Goal: Contribute content: Contribute content

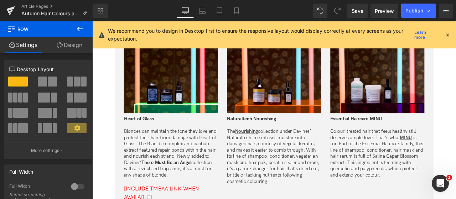
click at [449, 35] on icon at bounding box center [447, 35] width 6 height 6
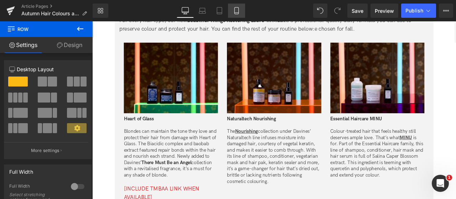
click at [235, 10] on icon at bounding box center [236, 10] width 4 height 7
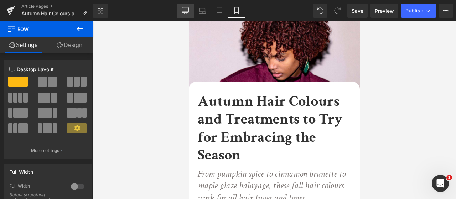
click at [188, 11] on icon at bounding box center [185, 9] width 7 height 5
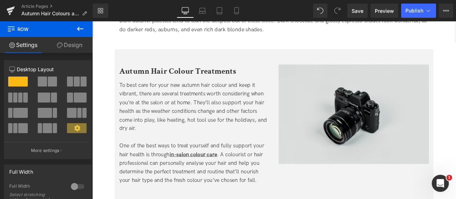
scroll to position [707, 0]
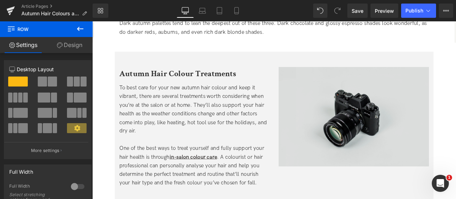
click at [388, 146] on img at bounding box center [402, 135] width 178 height 118
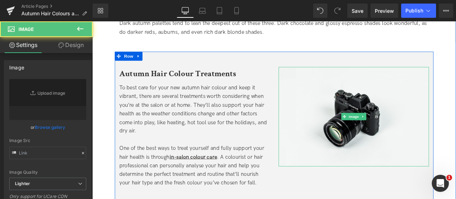
type input "//[DOMAIN_NAME][URL]"
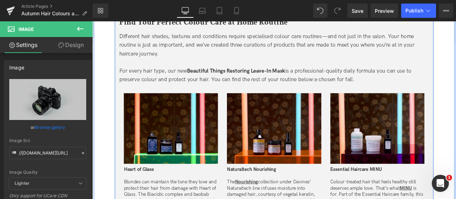
scroll to position [1455, 0]
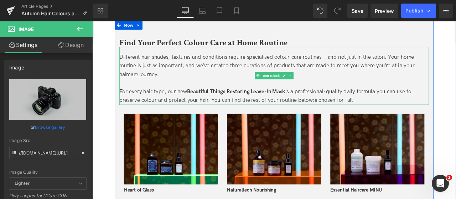
click at [365, 114] on span "e chosen for fall." at bounding box center [380, 114] width 48 height 7
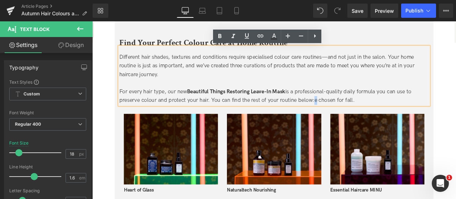
click at [358, 114] on span "e chosen for fall." at bounding box center [380, 114] width 48 height 7
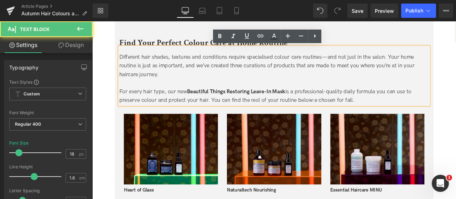
click at [364, 113] on span "e chosen for fall." at bounding box center [380, 114] width 48 height 7
drag, startPoint x: 354, startPoint y: 113, endPoint x: 419, endPoint y: 111, distance: 65.2
click at [419, 111] on div "For every hair type, our new Beautiful Things Restoring Leave-In Mask is a prof…" at bounding box center [307, 110] width 367 height 21
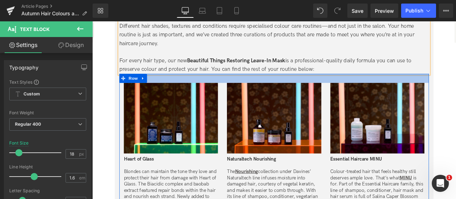
scroll to position [1527, 0]
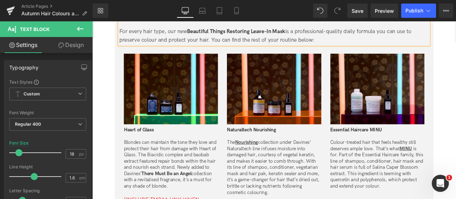
click at [269, 32] on span "Beautiful Things Restoring Leave-In Mask" at bounding box center [262, 33] width 117 height 7
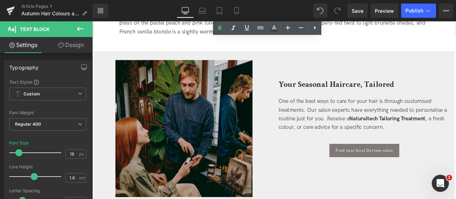
scroll to position [1847, 0]
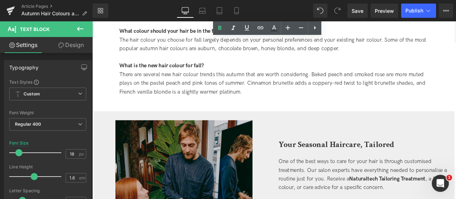
click at [276, 94] on div "There are several new hair colour trends this autumn that are worth considering…" at bounding box center [307, 94] width 367 height 31
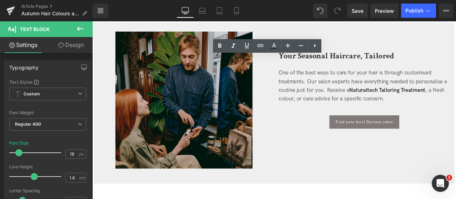
scroll to position [1954, 0]
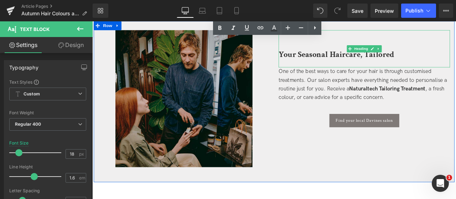
click at [351, 61] on b "Your Seasonal Haircare, Tailored" at bounding box center [381, 60] width 137 height 12
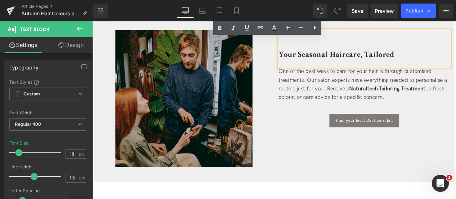
paste div
drag, startPoint x: 351, startPoint y: 61, endPoint x: 338, endPoint y: -24, distance: 85.7
drag, startPoint x: 338, startPoint y: -24, endPoint x: 337, endPoint y: -28, distance: 4.1
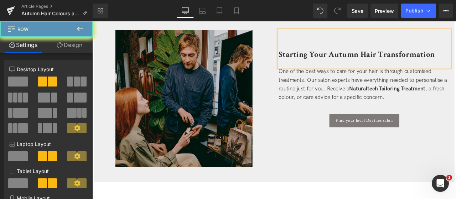
click at [324, 117] on div "One of the best ways to care for your hair is through customised treatments. Ou…" at bounding box center [414, 96] width 203 height 41
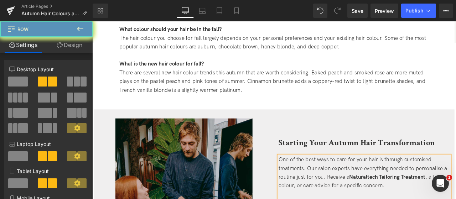
click at [331, 193] on div "One of the best ways to care for your hair is through customised treatments. Ou…" at bounding box center [414, 201] width 203 height 41
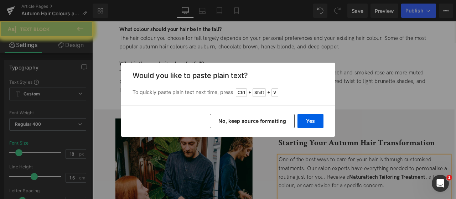
click at [308, 123] on button "Yes" at bounding box center [310, 121] width 26 height 14
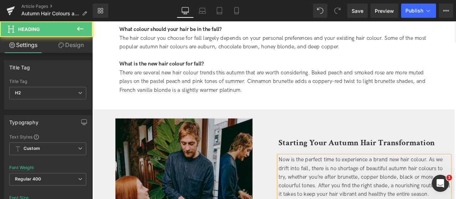
click at [395, 151] on div "Starting Your Autumn Hair Transformation" at bounding box center [414, 158] width 203 height 44
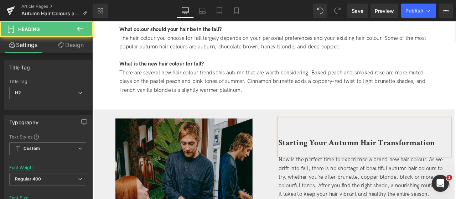
drag, startPoint x: 499, startPoint y: 113, endPoint x: 400, endPoint y: 167, distance: 113.3
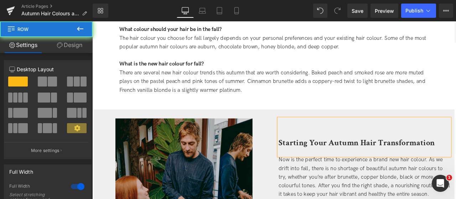
click at [69, 50] on link "Design" at bounding box center [69, 45] width 46 height 16
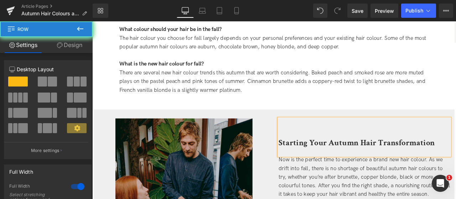
click at [344, 169] on b "Starting Your Autumn Hair Transformation" at bounding box center [405, 165] width 185 height 12
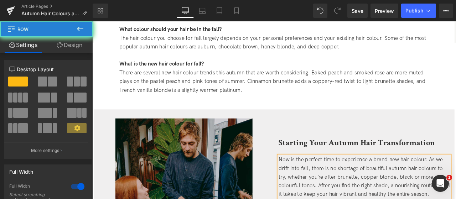
click at [331, 167] on b "Starting Your Autumn Hair Transformation" at bounding box center [405, 165] width 185 height 12
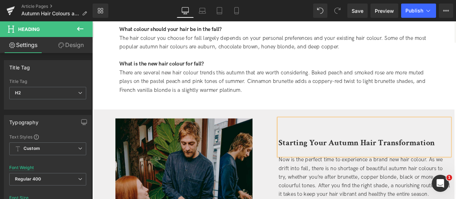
click at [81, 42] on link "Design" at bounding box center [71, 45] width 46 height 16
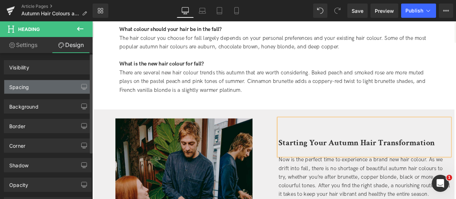
click at [48, 81] on div "Spacing" at bounding box center [47, 87] width 87 height 14
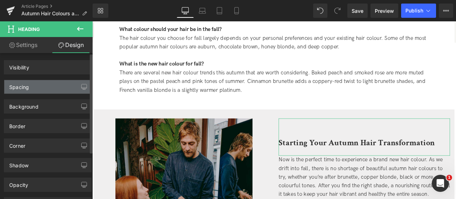
click at [43, 95] on div "Background" at bounding box center [48, 104] width 96 height 20
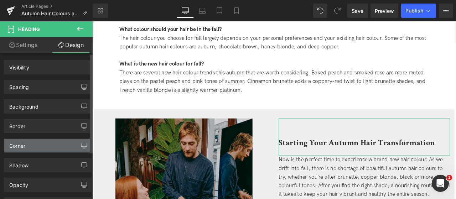
click at [43, 87] on div "Spacing" at bounding box center [47, 87] width 87 height 14
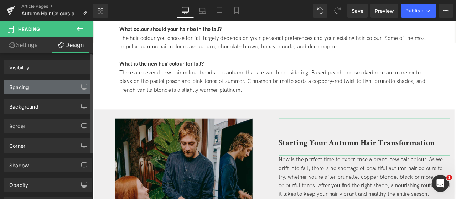
click at [30, 91] on div "Spacing" at bounding box center [47, 87] width 87 height 14
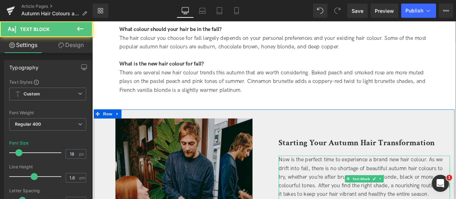
drag, startPoint x: 347, startPoint y: 86, endPoint x: 422, endPoint y: 102, distance: 76.2
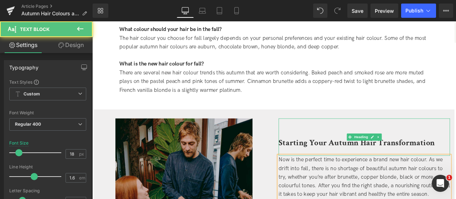
click at [407, 159] on b "Starting Your Autumn Hair Transformation" at bounding box center [405, 165] width 185 height 12
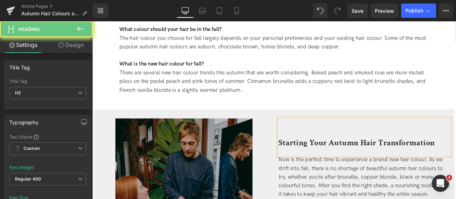
click at [79, 47] on link "Design" at bounding box center [71, 45] width 46 height 16
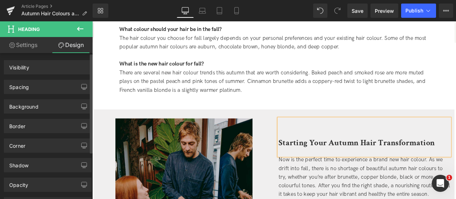
click at [25, 89] on div "Spacing" at bounding box center [19, 85] width 20 height 10
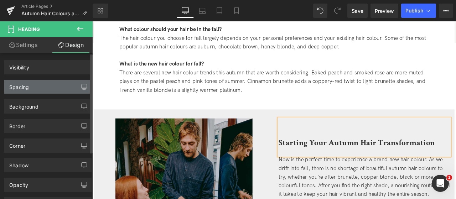
click at [24, 85] on div "Spacing" at bounding box center [19, 85] width 20 height 10
drag, startPoint x: 84, startPoint y: 87, endPoint x: 145, endPoint y: 2, distance: 104.4
click at [84, 87] on button "button" at bounding box center [83, 87] width 11 height 14
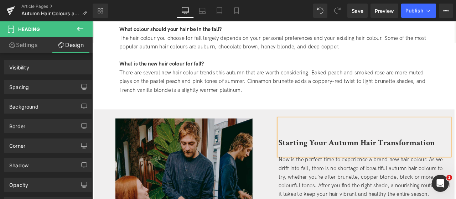
click at [198, 12] on link "Laptop" at bounding box center [202, 11] width 17 height 14
click at [185, 10] on icon at bounding box center [185, 10] width 7 height 7
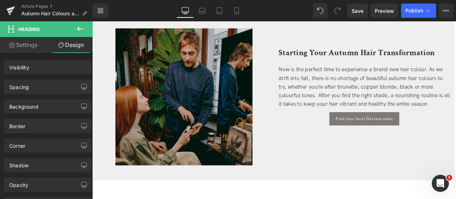
click at [350, 8] on link "Save" at bounding box center [357, 11] width 20 height 14
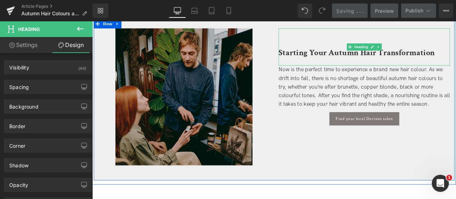
click at [399, 67] on div "Starting Your Autumn Hair Transformation" at bounding box center [414, 52] width 203 height 44
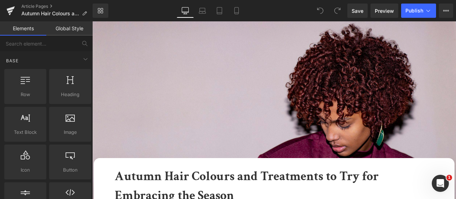
click at [275, 134] on img at bounding box center [307, 129] width 431 height 216
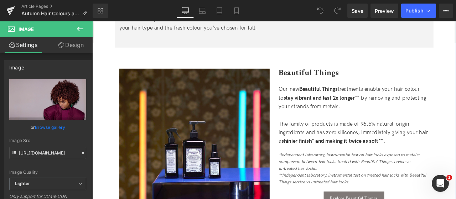
scroll to position [748, 0]
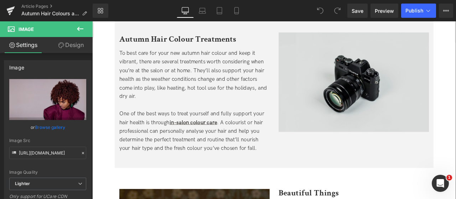
click at [387, 74] on img at bounding box center [402, 94] width 178 height 118
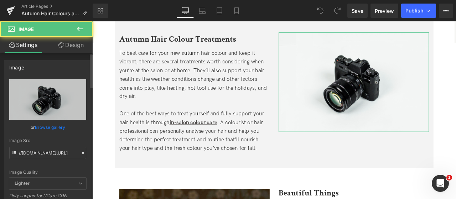
click at [48, 127] on link "Browse gallery" at bounding box center [50, 127] width 30 height 12
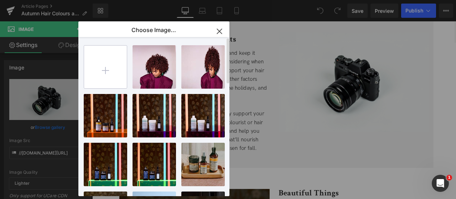
click at [104, 68] on input "file" at bounding box center [105, 67] width 43 height 43
type input "C:\fakepath\HP_STATIC SLIDER_1-1_HAIR.jpg"
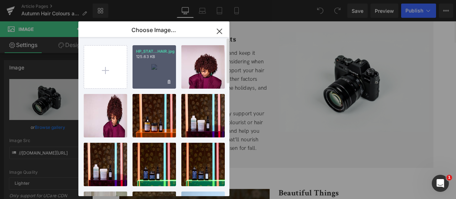
click at [153, 63] on div "HP_STAT...HAIR.jpg 125.63 KB" at bounding box center [154, 66] width 43 height 43
type input "[URL][DOMAIN_NAME]"
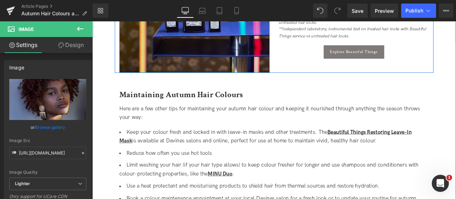
scroll to position [1176, 0]
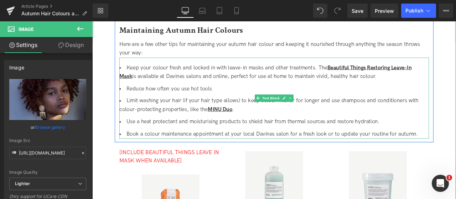
click at [387, 72] on li "Keep your colour fresh and locked in with leave-in masks and other treatments. …" at bounding box center [307, 82] width 367 height 21
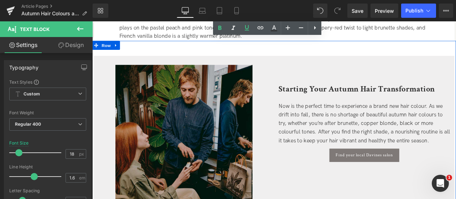
scroll to position [1959, 0]
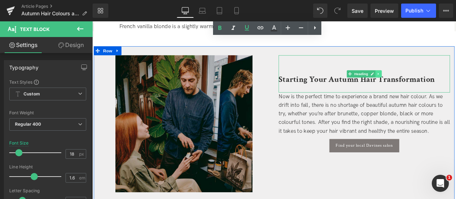
click at [430, 85] on icon at bounding box center [432, 84] width 4 height 4
click at [428, 84] on icon at bounding box center [428, 84] width 4 height 4
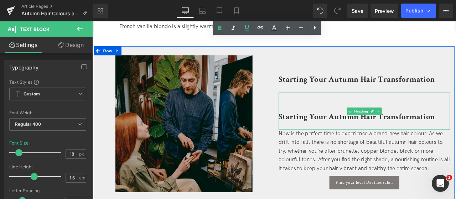
click at [363, 113] on div "Starting Your Autumn Hair Transformation" at bounding box center [414, 128] width 203 height 44
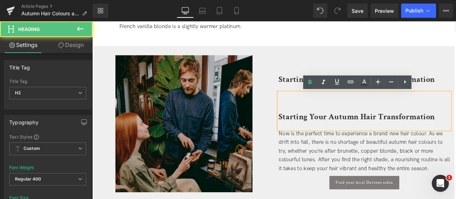
click at [376, 136] on b "Starting Your Autumn Hair Transformation" at bounding box center [405, 134] width 185 height 12
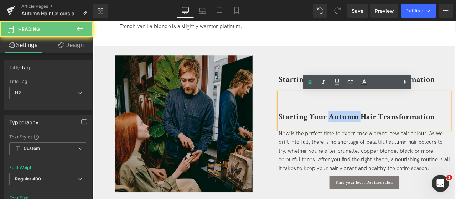
click at [376, 136] on b "Starting Your Autumn Hair Transformation" at bounding box center [405, 134] width 185 height 12
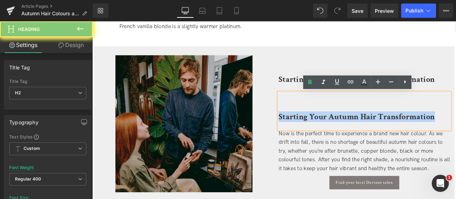
click at [376, 136] on b "Starting Your Autumn Hair Transformation" at bounding box center [405, 134] width 185 height 12
paste div
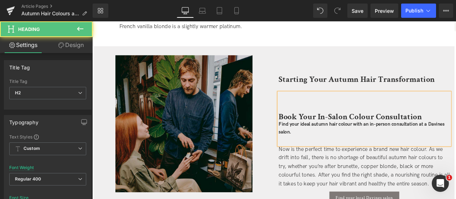
drag, startPoint x: 325, startPoint y: 154, endPoint x: 311, endPoint y: 143, distance: 17.7
click at [313, 143] on div "Book Your In-Salon Colour Consultation  Find your ideal autumn hair colour wit…" at bounding box center [414, 137] width 203 height 62
click at [379, 144] on b "Find your ideal autumn hair colour with an in-person consultation at a Davines …" at bounding box center [411, 148] width 197 height 16
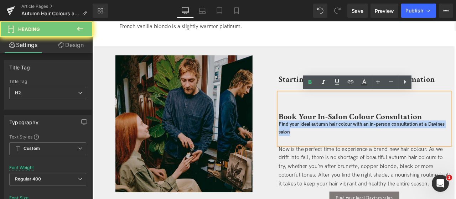
click at [379, 144] on b "Find your ideal autumn hair colour with an in-person consultation at a Davines …" at bounding box center [411, 148] width 197 height 16
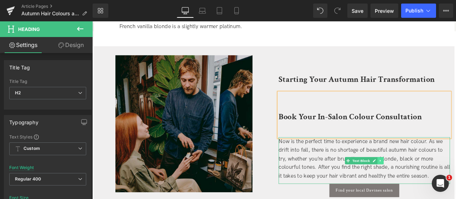
click at [434, 186] on icon at bounding box center [434, 187] width 4 height 4
click at [431, 186] on link at bounding box center [429, 186] width 7 height 9
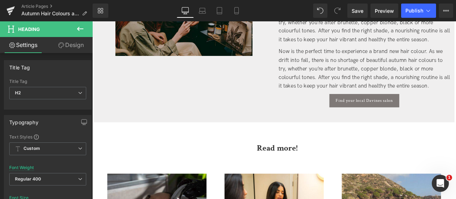
scroll to position [2124, 0]
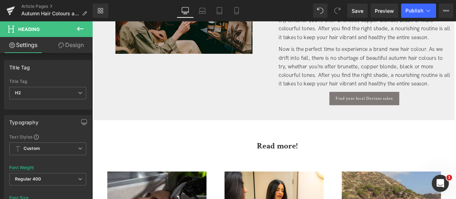
click at [354, 66] on div "Now is the perfect time to experience a brand new hair colour. As we drift into…" at bounding box center [414, 75] width 203 height 51
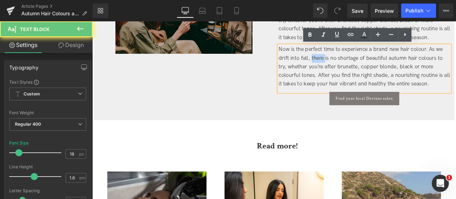
click at [354, 66] on div "Now is the perfect time to experience a brand new hair colour. As we drift into…" at bounding box center [414, 75] width 203 height 51
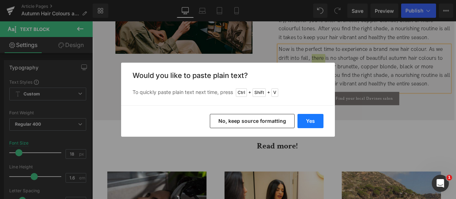
click at [313, 117] on button "Yes" at bounding box center [310, 121] width 26 height 14
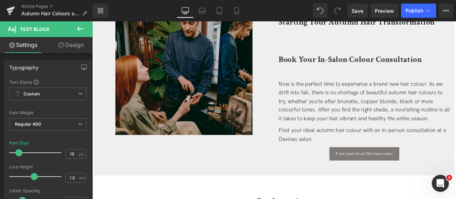
scroll to position [2017, 0]
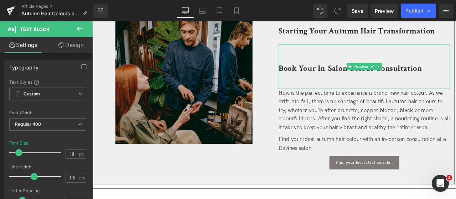
click at [391, 93] on div "Book Your In-Salon Colour Consultation" at bounding box center [414, 74] width 203 height 53
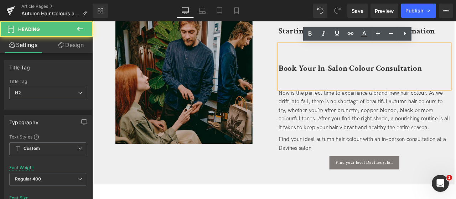
click at [396, 120] on div "Now is the perfect time to experience a brand new hair colour. As we drift into…" at bounding box center [414, 127] width 203 height 51
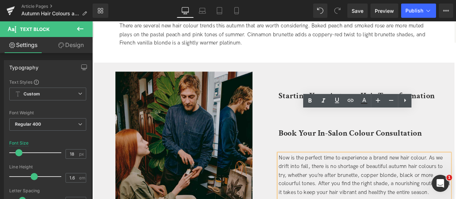
scroll to position [2010, 0]
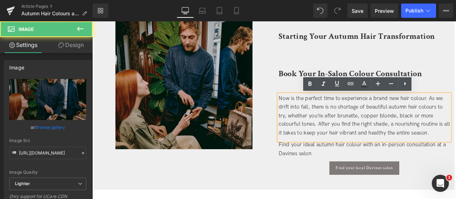
click at [299, 112] on div at bounding box center [200, 92] width 203 height 162
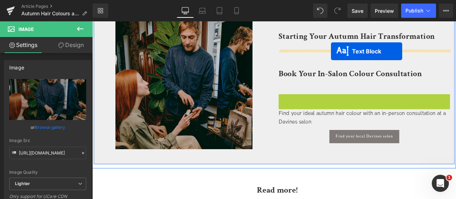
drag, startPoint x: 383, startPoint y: 135, endPoint x: 375, endPoint y: 57, distance: 78.4
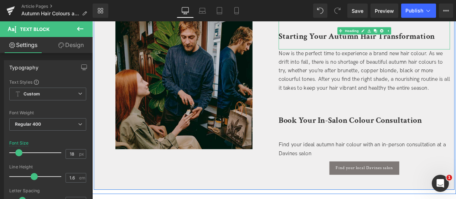
click at [357, 44] on b "Starting Your Autumn Hair Transformation" at bounding box center [405, 39] width 185 height 12
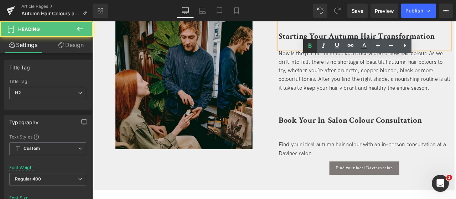
drag, startPoint x: 264, startPoint y: 22, endPoint x: 315, endPoint y: 40, distance: 54.1
click at [315, 40] on link at bounding box center [310, 46] width 14 height 14
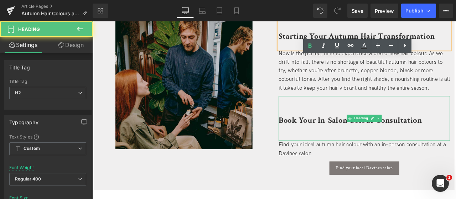
click at [353, 136] on b "Book Your In-Salon Colour Consultation" at bounding box center [398, 139] width 170 height 12
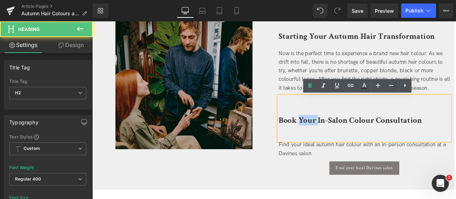
click at [353, 136] on b "Book Your In-Salon Colour Consultation" at bounding box center [398, 139] width 170 height 12
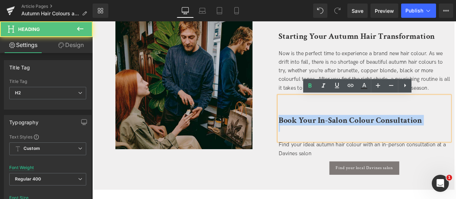
click at [353, 136] on b "Book Your In-Salon Colour Consultation" at bounding box center [398, 139] width 170 height 12
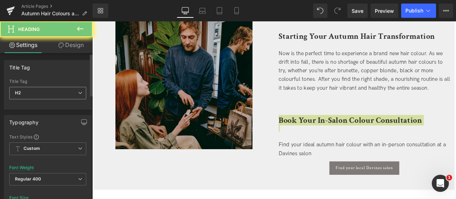
click at [50, 96] on span "H2" at bounding box center [47, 93] width 77 height 12
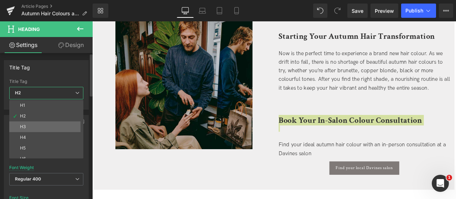
click at [47, 127] on li "H3" at bounding box center [47, 126] width 77 height 11
type input "24"
type input "1.07"
type input "100"
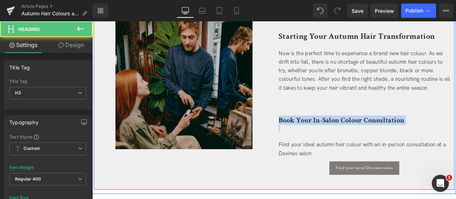
click at [317, 148] on div at bounding box center [414, 147] width 203 height 9
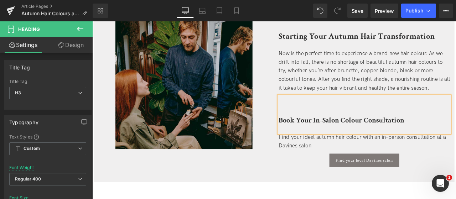
click at [321, 148] on div "Book Your In-Salon Colour Consultation" at bounding box center [414, 132] width 203 height 44
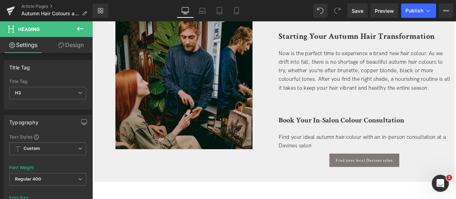
click at [77, 47] on link "Design" at bounding box center [71, 45] width 46 height 16
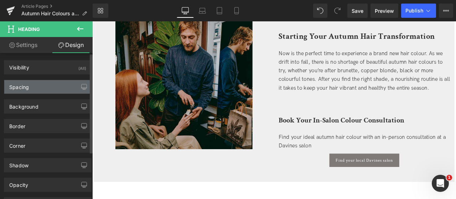
click at [51, 84] on div "Spacing" at bounding box center [47, 87] width 87 height 14
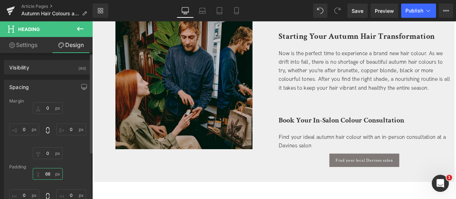
click at [46, 176] on input "68" at bounding box center [48, 174] width 30 height 12
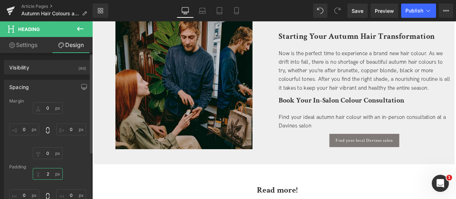
type input "20"
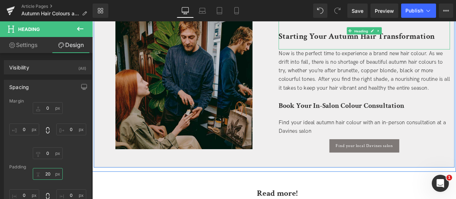
drag, startPoint x: 405, startPoint y: 30, endPoint x: 392, endPoint y: 34, distance: 13.4
click at [405, 30] on span "Heading" at bounding box center [411, 33] width 19 height 9
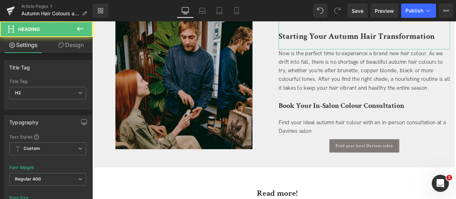
click at [72, 43] on link "Design" at bounding box center [71, 45] width 46 height 16
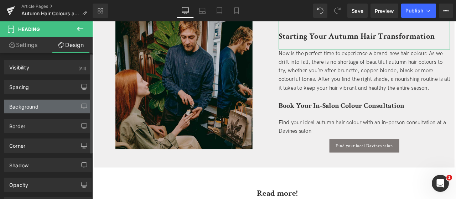
click at [38, 106] on div "Background" at bounding box center [47, 107] width 87 height 14
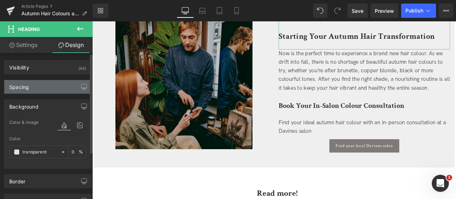
click at [40, 89] on div "Spacing" at bounding box center [47, 87] width 87 height 14
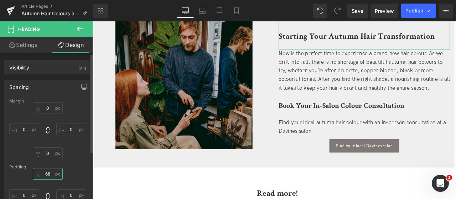
click at [45, 176] on input "68" at bounding box center [48, 174] width 30 height 12
type input "0"
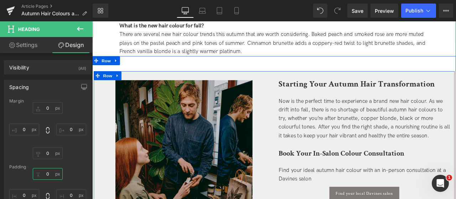
scroll to position [1975, 0]
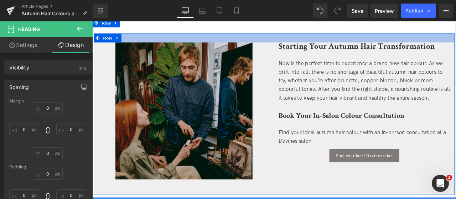
click at [294, 38] on div at bounding box center [308, 41] width 428 height 11
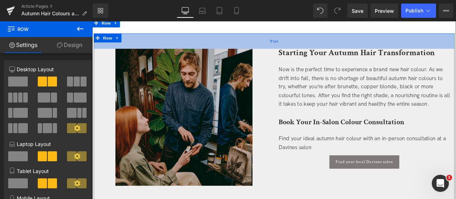
drag, startPoint x: 298, startPoint y: 46, endPoint x: 298, endPoint y: 53, distance: 7.5
click at [298, 53] on div "51px" at bounding box center [308, 45] width 428 height 18
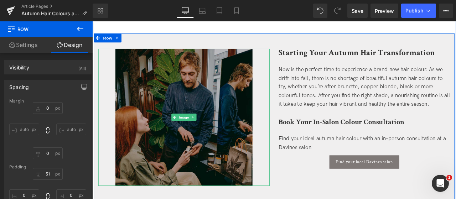
click at [229, 121] on img at bounding box center [201, 135] width 162 height 162
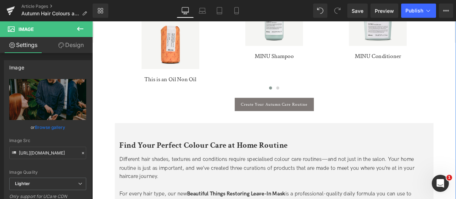
scroll to position [1227, 0]
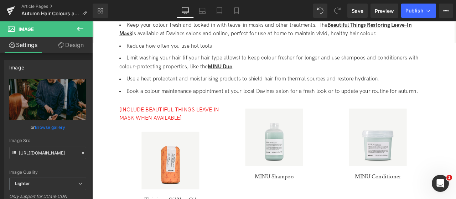
click at [315, 103] on li "Book a colour maintenance appointment at your local Davines salon for a fresh l…" at bounding box center [307, 104] width 367 height 10
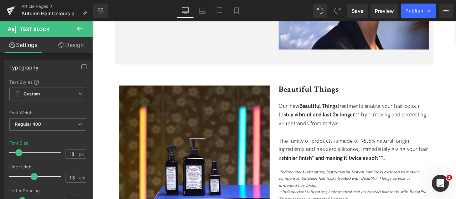
scroll to position [728, 0]
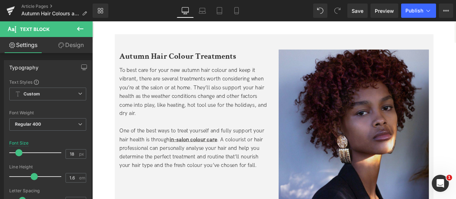
click at [429, 134] on img at bounding box center [402, 144] width 178 height 178
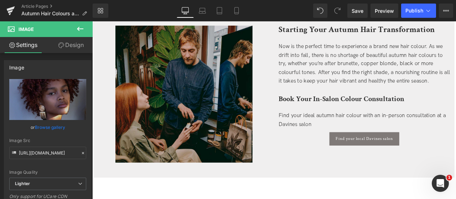
scroll to position [2010, 0]
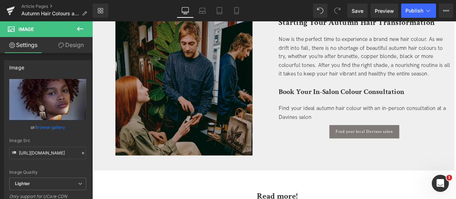
click at [239, 132] on img at bounding box center [201, 99] width 162 height 162
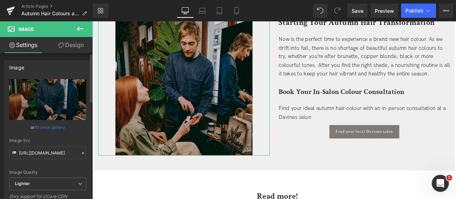
click at [55, 125] on link "Browse gallery" at bounding box center [50, 127] width 30 height 12
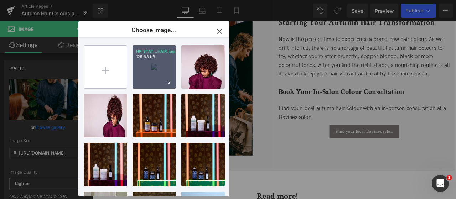
click at [113, 74] on input "file" at bounding box center [105, 67] width 43 height 43
type input "C:\fakepath\HP_STATIC SLIDER_1-1_AUTUMN2.jpg"
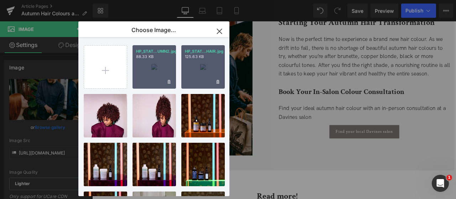
click at [156, 67] on div "HP_STAT...UMN2.jpg 88.33 KB" at bounding box center [154, 66] width 43 height 43
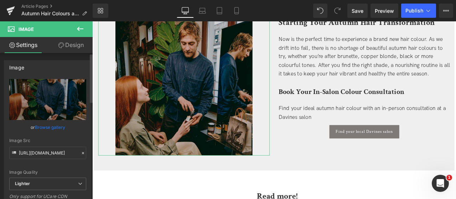
click at [42, 125] on link "Browse gallery" at bounding box center [50, 127] width 30 height 12
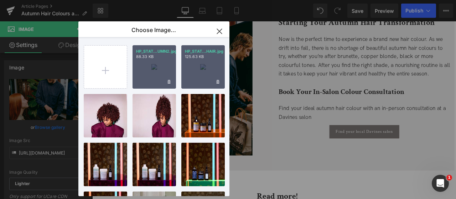
click at [154, 69] on div "HP_STAT...UMN2.jpg 88.33 KB" at bounding box center [154, 66] width 43 height 43
type input "https://ucarecdn.com/5e7fead0-b6c4-4138-bf16-a543593deed0/-/format/auto/-/previ…"
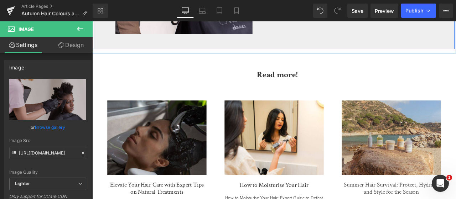
scroll to position [2224, 0]
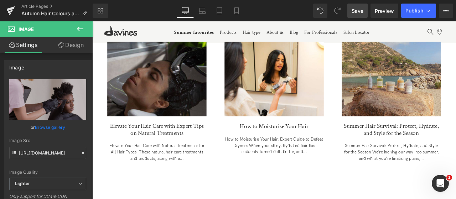
click at [353, 3] on div "Library Desktop Desktop Laptop Tablet Mobile Save Preview Publish Scheduled Vie…" at bounding box center [274, 10] width 363 height 21
click at [355, 12] on span "Save" at bounding box center [358, 10] width 12 height 7
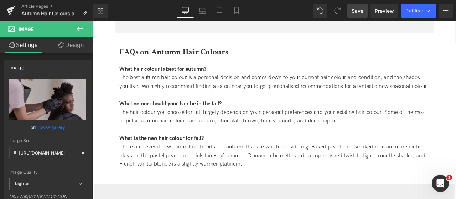
scroll to position [1654, 0]
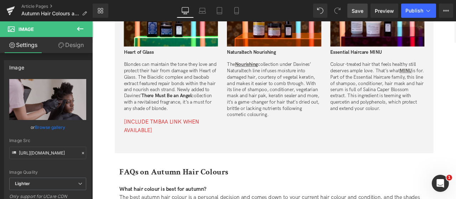
click at [353, 11] on span "Save" at bounding box center [358, 10] width 12 height 7
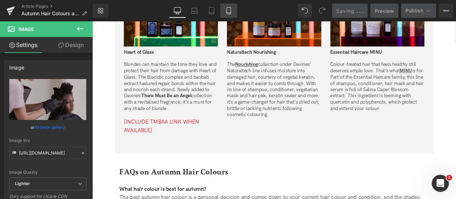
click at [229, 5] on link "Mobile" at bounding box center [228, 11] width 17 height 14
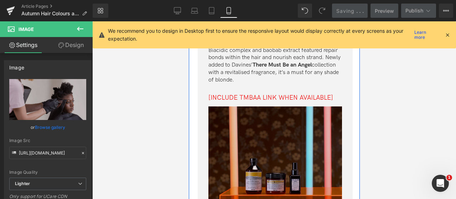
click at [273, 146] on img at bounding box center [275, 157] width 134 height 100
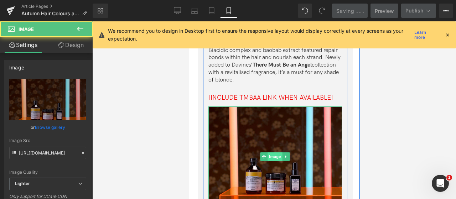
scroll to position [2658, 0]
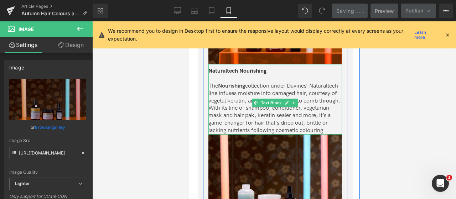
click at [276, 75] on p "Naturaltech Nourishing" at bounding box center [275, 71] width 134 height 7
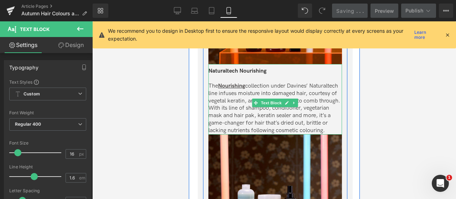
click at [254, 74] on span "Naturaltech Nourishing" at bounding box center [237, 71] width 58 height 7
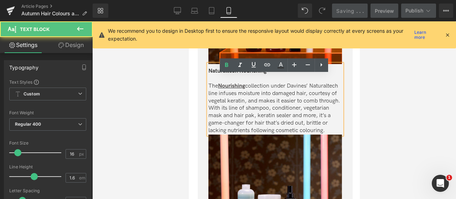
click at [78, 44] on link "Design" at bounding box center [71, 45] width 46 height 16
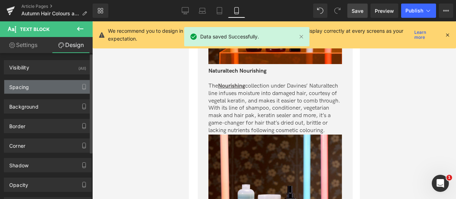
type input "0"
type input "10"
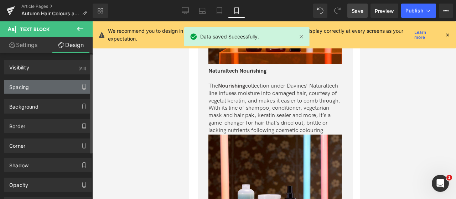
type input "0"
click at [46, 91] on div "Spacing" at bounding box center [47, 87] width 87 height 14
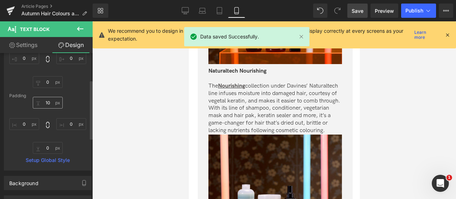
scroll to position [36, 0]
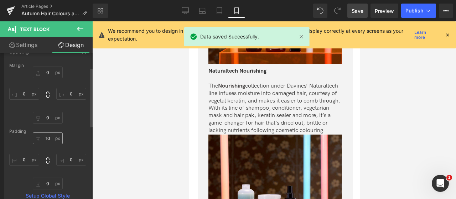
drag, startPoint x: 44, startPoint y: 144, endPoint x: 44, endPoint y: 139, distance: 5.4
click at [44, 140] on div "10px 10 0px 0 0px 0 0px 0" at bounding box center [47, 161] width 77 height 57
click at [44, 139] on input "10" at bounding box center [48, 139] width 30 height 12
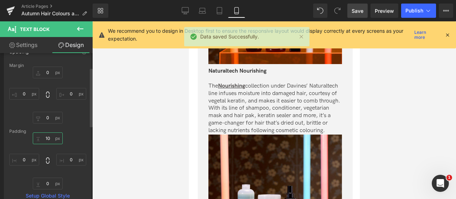
click at [47, 139] on input "10" at bounding box center [48, 139] width 30 height 12
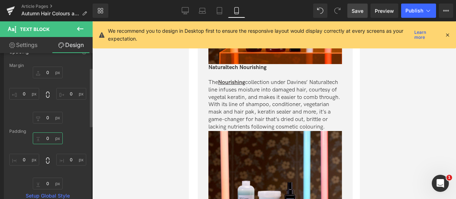
type input "20"
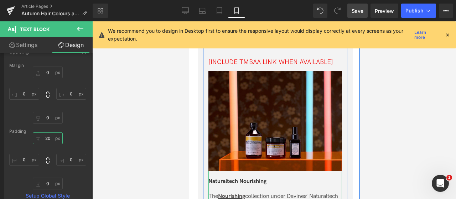
scroll to position [2444, 0]
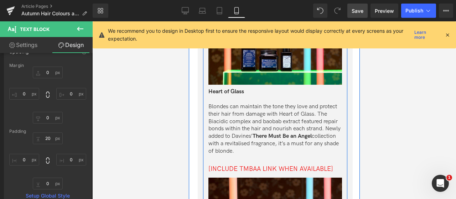
click at [287, 117] on p "Blondes can maintain the tone they love and protect their hair from damage with…" at bounding box center [275, 129] width 134 height 52
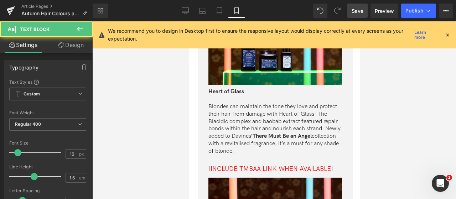
click at [74, 44] on link "Design" at bounding box center [71, 45] width 46 height 16
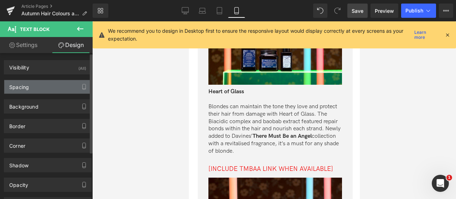
click at [33, 87] on div "Spacing" at bounding box center [47, 87] width 87 height 14
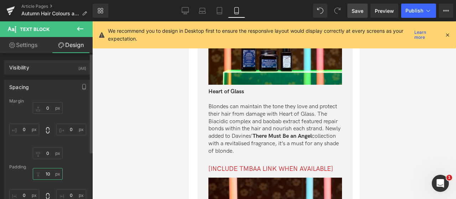
click at [45, 175] on input "10" at bounding box center [48, 174] width 30 height 12
click at [47, 175] on input "10" at bounding box center [48, 174] width 30 height 12
type input "20"
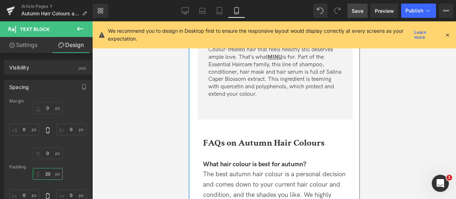
scroll to position [2800, 0]
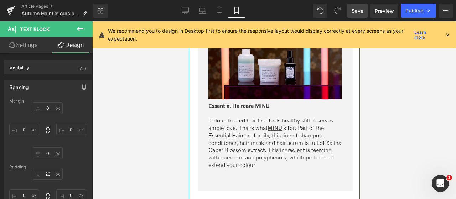
click at [263, 118] on p at bounding box center [275, 113] width 134 height 7
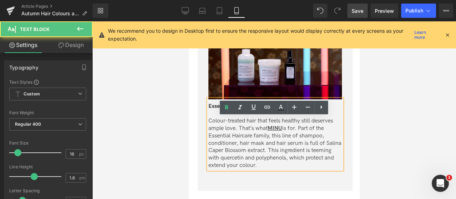
click at [262, 110] on span "Essential Haircare MINU" at bounding box center [238, 106] width 61 height 7
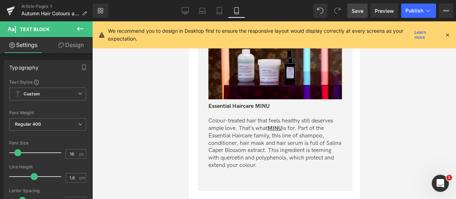
click at [68, 41] on link "Design" at bounding box center [71, 45] width 46 height 16
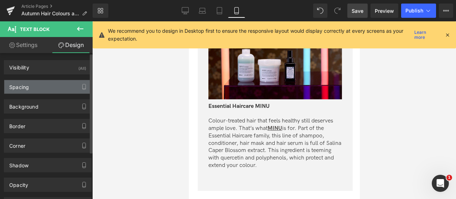
click at [32, 87] on div "Spacing" at bounding box center [47, 87] width 87 height 14
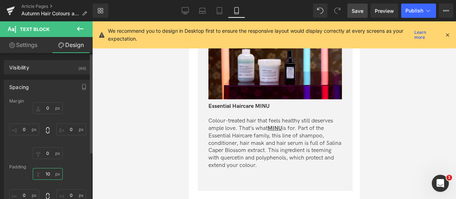
click at [43, 174] on input "10" at bounding box center [48, 174] width 30 height 12
click at [45, 174] on input "10" at bounding box center [48, 174] width 30 height 12
type input "20"
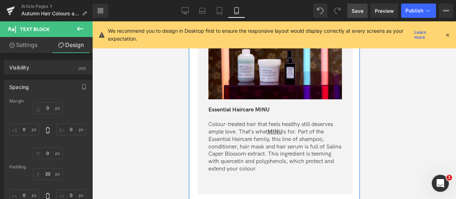
click at [283, 151] on div "Essential Haircare MINU Colour-treated hair that feels healthy still deserves a…" at bounding box center [275, 136] width 134 height 74
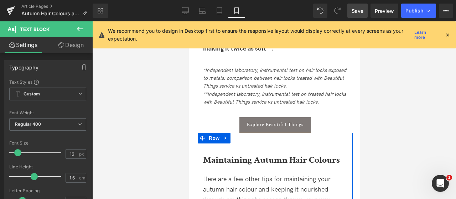
scroll to position [1589, 0]
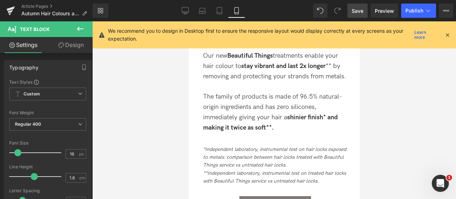
click at [305, 155] on div "*Independent laboratory, instrumental test on hair locks exposed to metals: com…" at bounding box center [275, 163] width 144 height 52
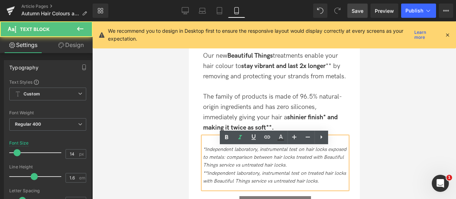
click at [244, 151] on div "*Independent laboratory, instrumental test on hair locks exposed to metals: com…" at bounding box center [275, 163] width 144 height 52
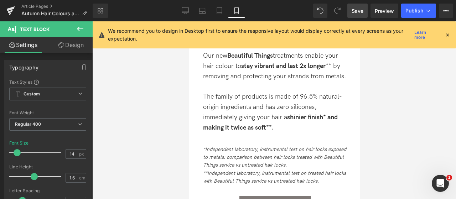
click at [207, 92] on div at bounding box center [275, 87] width 144 height 10
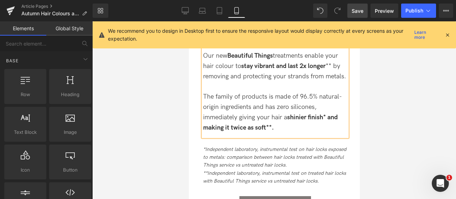
click at [403, 143] on div at bounding box center [274, 110] width 364 height 178
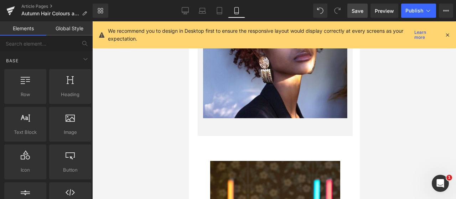
scroll to position [1304, 0]
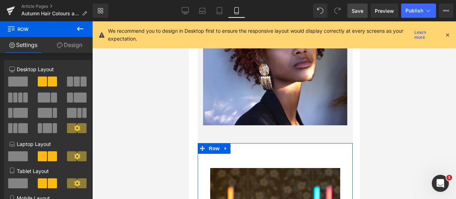
click at [65, 43] on link "Design" at bounding box center [69, 45] width 46 height 16
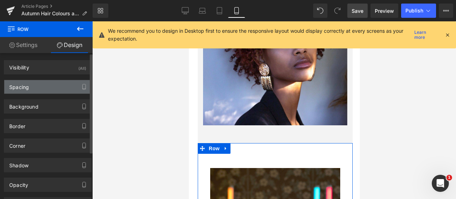
click at [31, 87] on div "Spacing" at bounding box center [47, 87] width 87 height 14
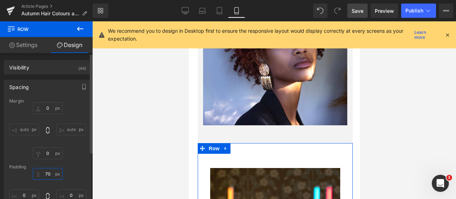
click at [44, 171] on input "70" at bounding box center [48, 174] width 30 height 12
type input "50"
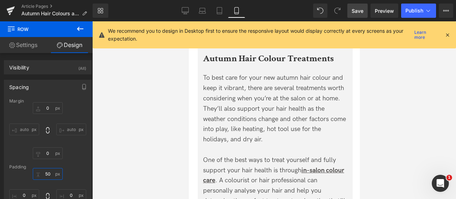
scroll to position [948, 0]
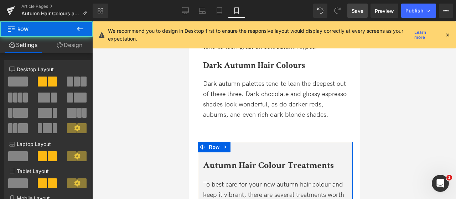
click at [61, 43] on icon at bounding box center [60, 45] width 6 height 6
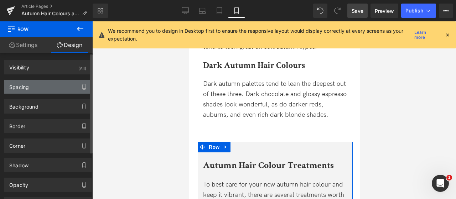
click at [33, 86] on div "Spacing" at bounding box center [47, 87] width 87 height 14
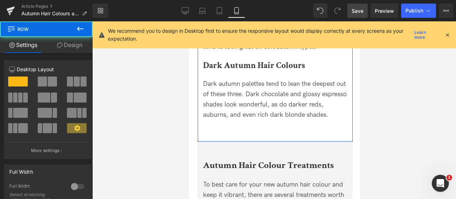
click at [59, 44] on icon at bounding box center [60, 45] width 6 height 6
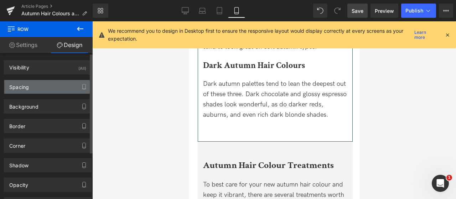
click at [40, 87] on div "Spacing" at bounding box center [47, 87] width 87 height 14
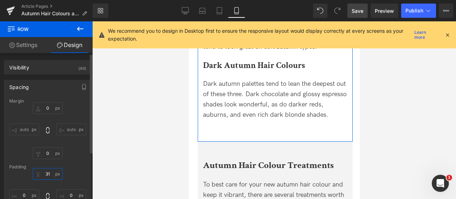
click at [46, 172] on input "31" at bounding box center [48, 174] width 30 height 12
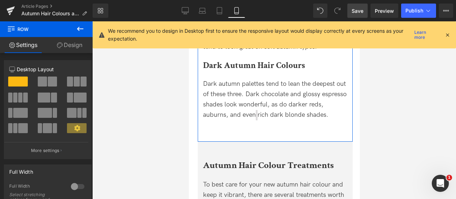
click at [76, 51] on link "Design" at bounding box center [69, 45] width 46 height 16
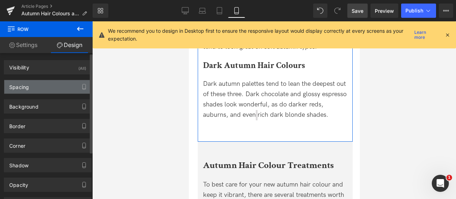
type input "0"
type input "31"
type input "0"
type input "50"
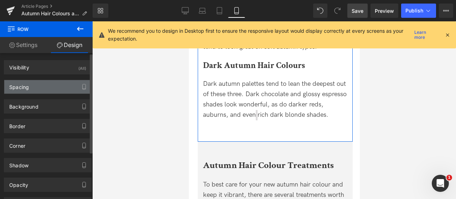
type input "0"
click at [41, 88] on div "Spacing" at bounding box center [47, 87] width 87 height 14
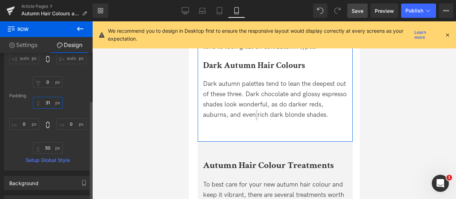
click at [46, 103] on input "31" at bounding box center [48, 103] width 30 height 12
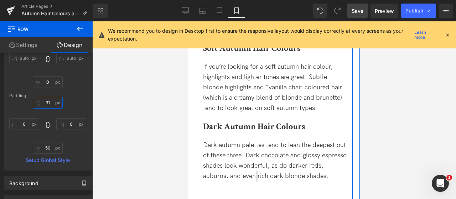
scroll to position [912, 0]
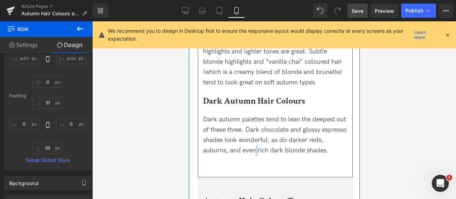
click at [262, 119] on span "Dark autumn palettes tend to lean the deepest out of these three. Dark chocolat…" at bounding box center [275, 135] width 144 height 38
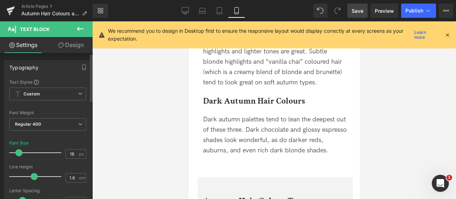
click at [68, 56] on div "Typography Text Styles Custom Custom Setup Global Style Custom Setup Global Sty…" at bounding box center [48, 177] width 96 height 245
click at [63, 51] on link "Design" at bounding box center [71, 45] width 46 height 16
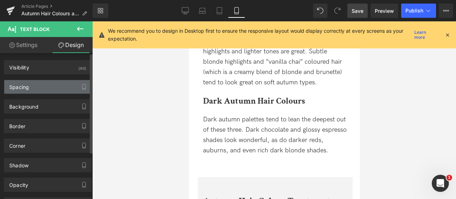
click at [39, 85] on div "Spacing" at bounding box center [47, 87] width 87 height 14
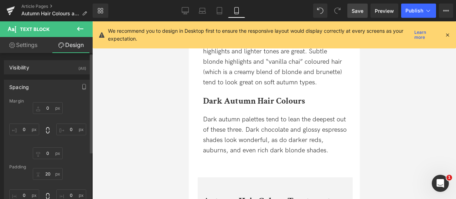
type input "0"
type input "20"
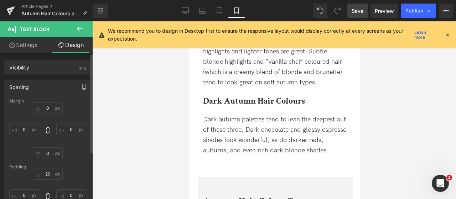
type input "0"
type input "10"
type input "0"
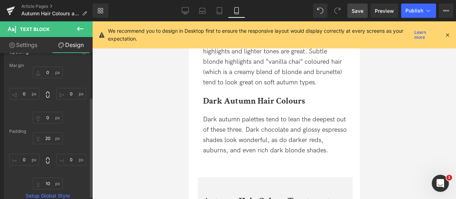
scroll to position [71, 0]
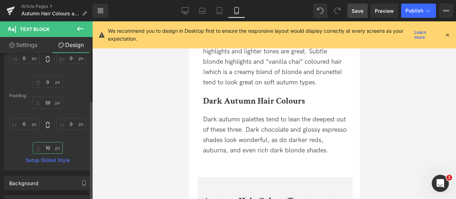
click at [47, 149] on input "10" at bounding box center [48, 148] width 30 height 12
type input "0"
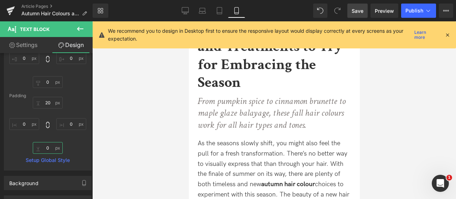
scroll to position [200, 0]
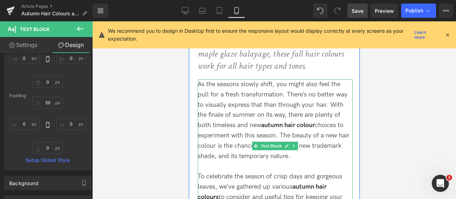
click at [326, 109] on div "As the seasons slowly shift, you might also feel the pull for a fresh transform…" at bounding box center [274, 120] width 155 height 82
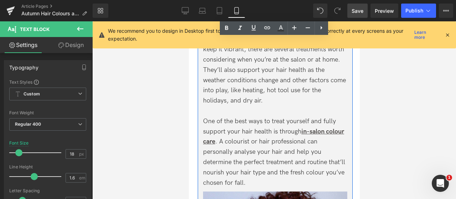
scroll to position [1161, 0]
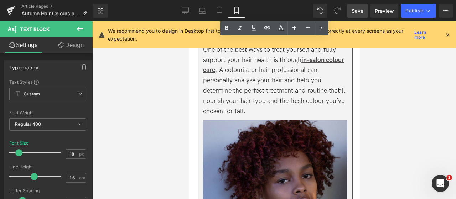
click at [325, 147] on img at bounding box center [275, 192] width 144 height 144
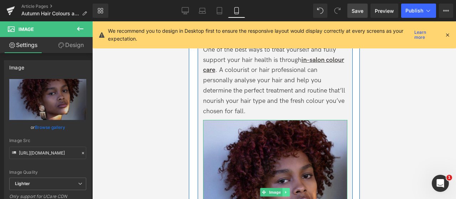
click at [285, 192] on icon at bounding box center [285, 192] width 1 height 2
click at [281, 191] on icon at bounding box center [282, 192] width 4 height 4
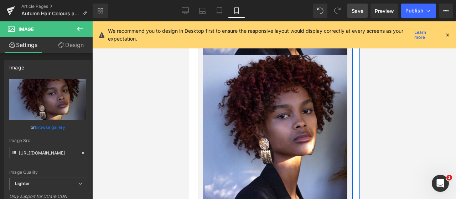
scroll to position [1233, 0]
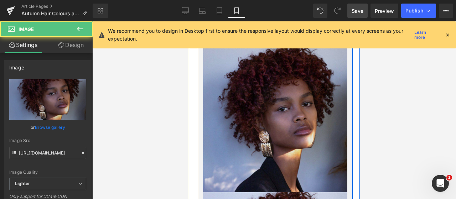
click at [294, 98] on img at bounding box center [275, 120] width 144 height 144
click at [267, 75] on img at bounding box center [275, 120] width 144 height 144
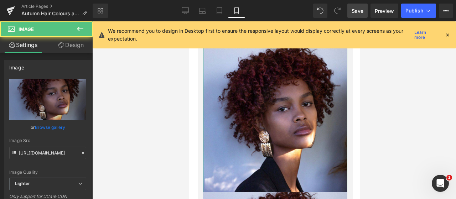
click at [73, 46] on link "Design" at bounding box center [71, 45] width 46 height 16
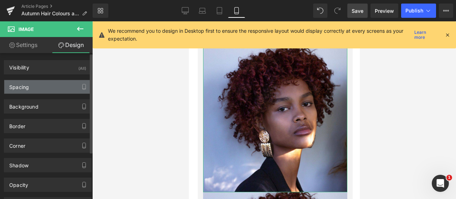
click at [60, 88] on div "Spacing" at bounding box center [47, 87] width 87 height 14
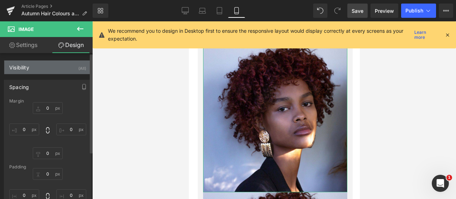
click at [65, 65] on div "Visibility (All)" at bounding box center [47, 68] width 87 height 14
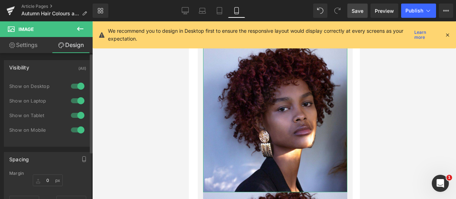
click at [76, 128] on div at bounding box center [77, 129] width 17 height 11
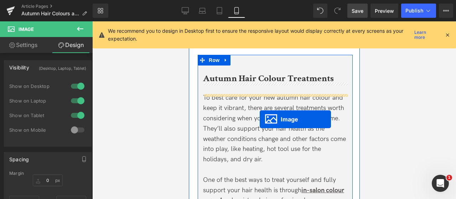
scroll to position [1020, 0]
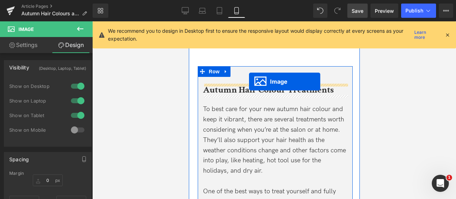
drag, startPoint x: 262, startPoint y: 193, endPoint x: 249, endPoint y: 82, distance: 112.6
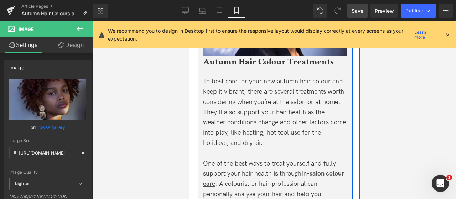
scroll to position [1127, 0]
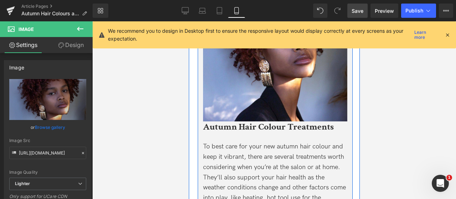
click at [260, 124] on div "Autumn Hair Colour Treatments Heading" at bounding box center [275, 126] width 144 height 11
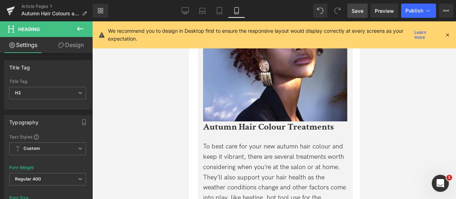
click at [77, 43] on link "Design" at bounding box center [71, 45] width 46 height 16
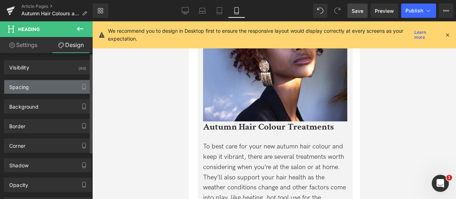
click at [38, 84] on div "Spacing" at bounding box center [47, 87] width 87 height 14
type input "0"
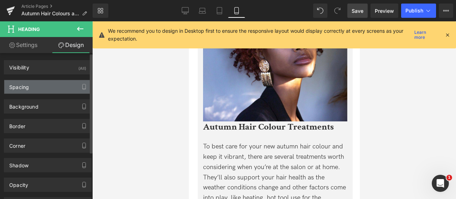
type input "0"
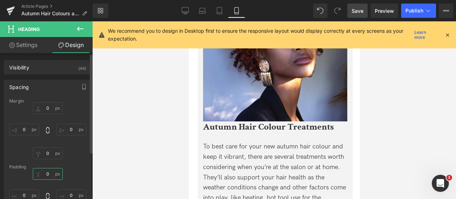
click at [43, 178] on input "0" at bounding box center [48, 174] width 30 height 12
click at [43, 174] on input "0" at bounding box center [48, 174] width 30 height 12
type input "20"
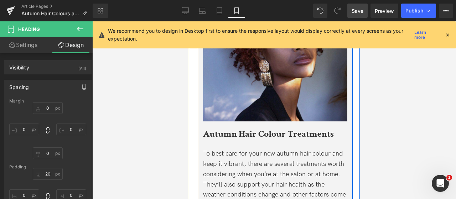
click at [257, 106] on img at bounding box center [275, 50] width 144 height 144
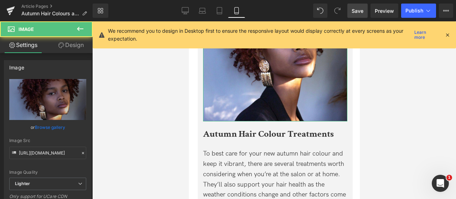
click at [57, 48] on link "Design" at bounding box center [71, 45] width 46 height 16
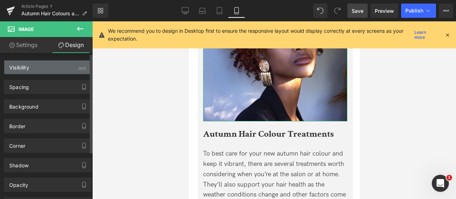
click at [72, 67] on div "Visibility (All)" at bounding box center [47, 68] width 87 height 14
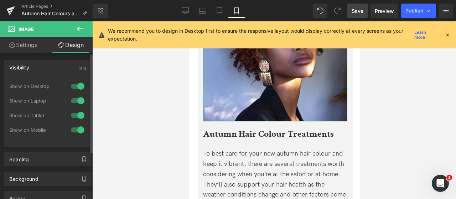
click at [74, 89] on div at bounding box center [77, 86] width 17 height 11
click at [75, 102] on div at bounding box center [77, 100] width 17 height 11
click at [76, 118] on div at bounding box center [77, 115] width 17 height 11
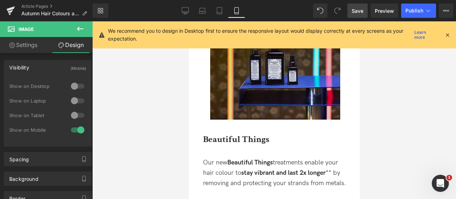
scroll to position [1554, 0]
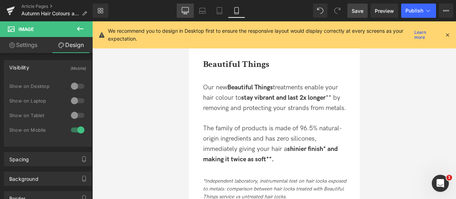
click at [187, 14] on icon at bounding box center [185, 10] width 7 height 7
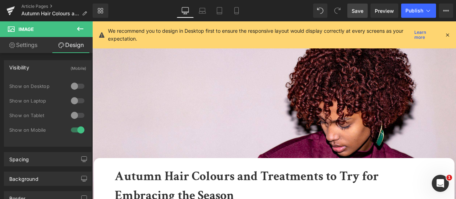
click at [358, 12] on span "Save" at bounding box center [358, 10] width 12 height 7
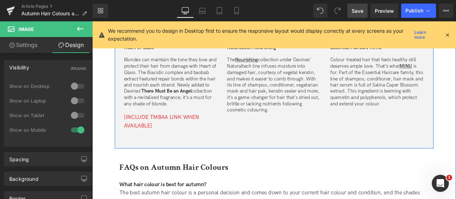
scroll to position [1746, 0]
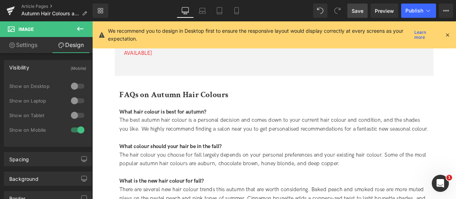
click at [362, 12] on span "Save" at bounding box center [358, 10] width 12 height 7
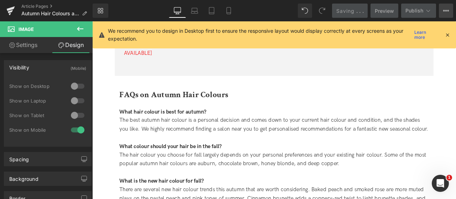
click at [445, 9] on icon at bounding box center [446, 11] width 6 height 6
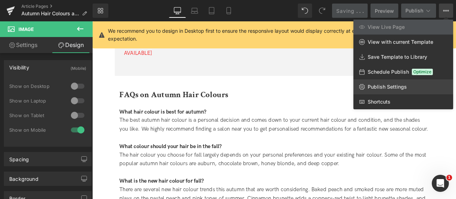
click at [385, 86] on span "Publish Settings" at bounding box center [387, 87] width 39 height 6
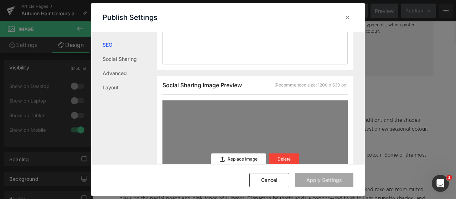
scroll to position [72, 0]
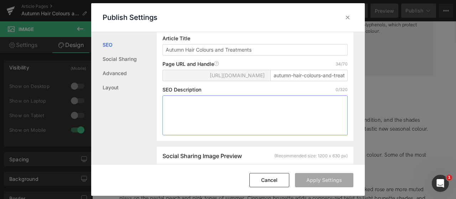
click at [253, 119] on textarea at bounding box center [254, 115] width 185 height 40
paste textarea "Discover stunning autumn hair colours and treatments, from golden blondes to ri…"
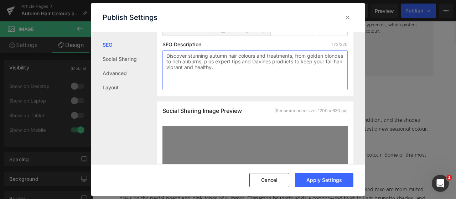
scroll to position [149, 0]
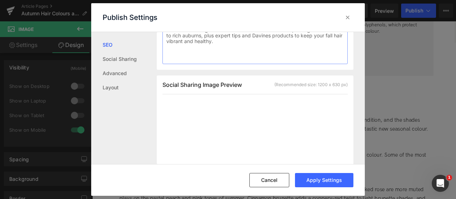
type textarea "Discover stunning autumn hair colours and treatments, from golden blondes to ri…"
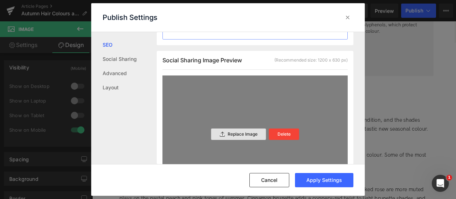
scroll to position [185, 0]
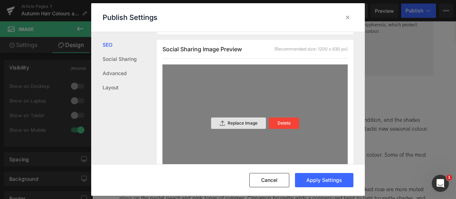
click at [246, 126] on p "Replace Image" at bounding box center [243, 123] width 30 height 5
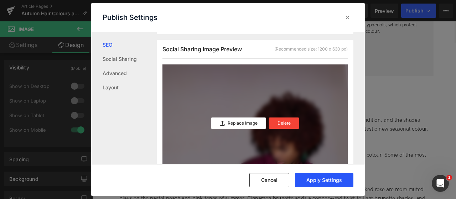
click at [340, 186] on button "Apply Settings" at bounding box center [324, 180] width 58 height 14
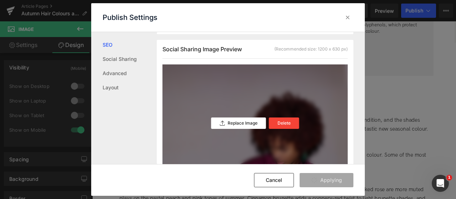
scroll to position [0, 0]
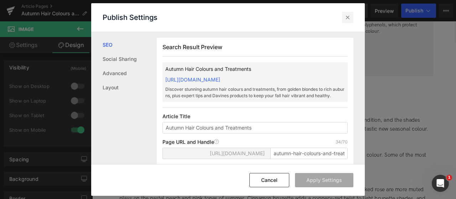
click at [350, 15] on icon at bounding box center [347, 17] width 7 height 7
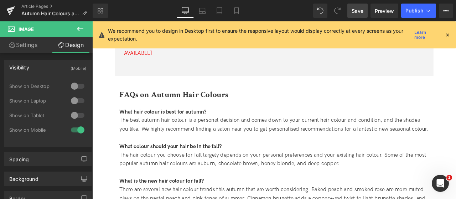
click at [361, 11] on span "Save" at bounding box center [358, 10] width 12 height 7
